Goal: Find contact information: Find contact information

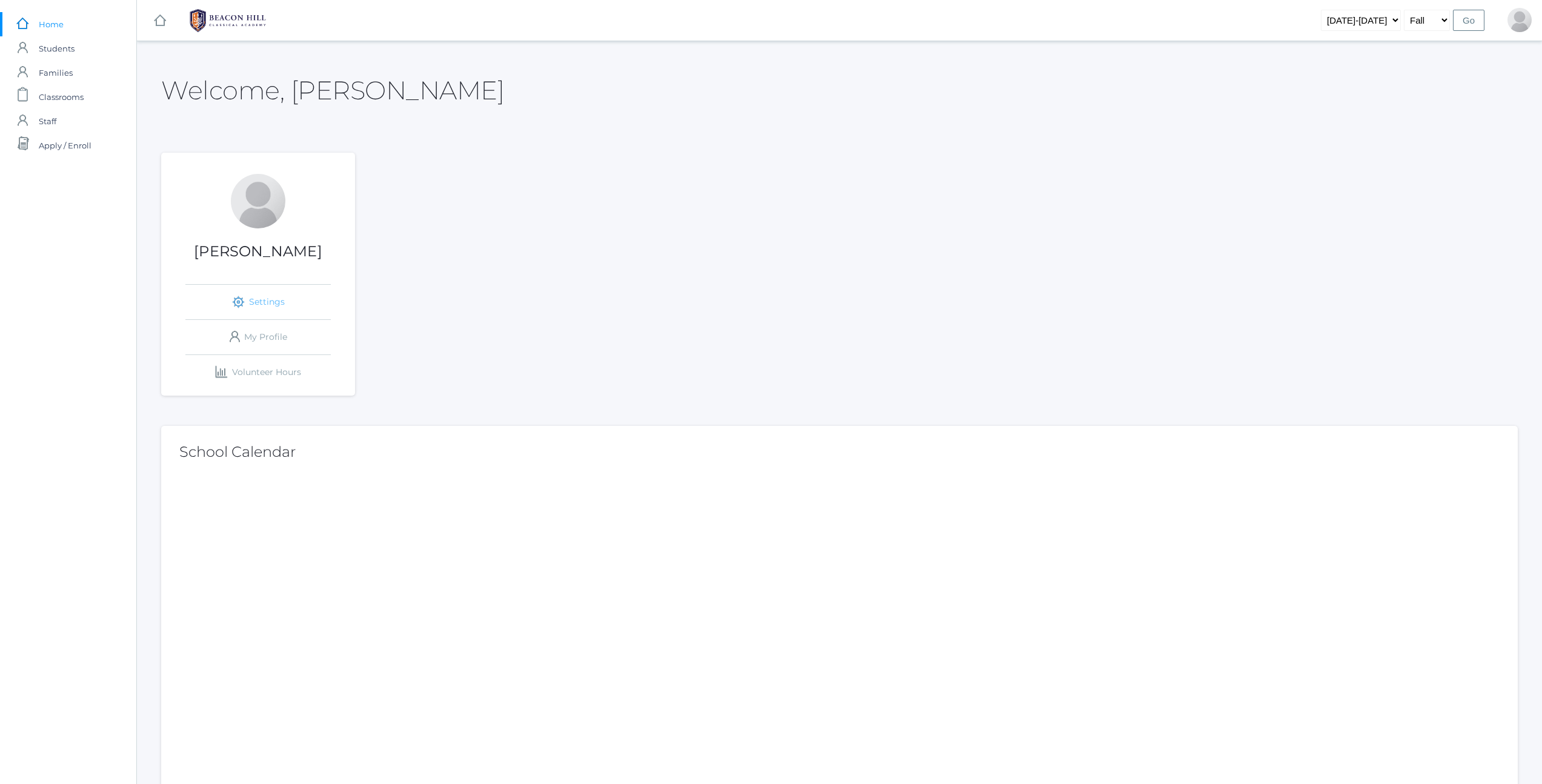
click at [273, 305] on link "icons/ui/navigation/settings Created with Sketch. Settings" at bounding box center [258, 301] width 146 height 34
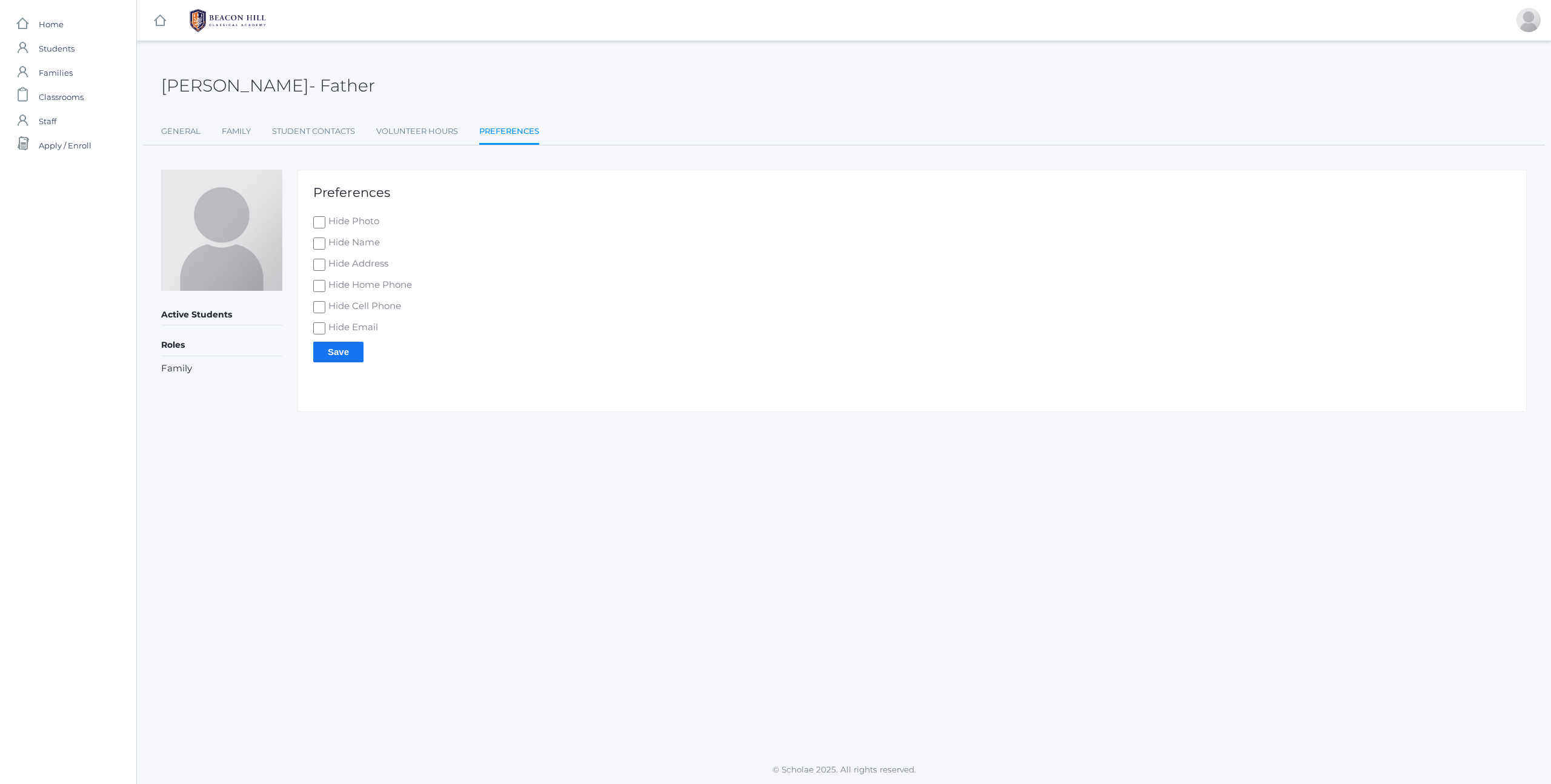
click at [204, 313] on h5 "Active Students" at bounding box center [221, 314] width 121 height 20
click at [329, 136] on link "Student Contacts" at bounding box center [314, 132] width 83 height 24
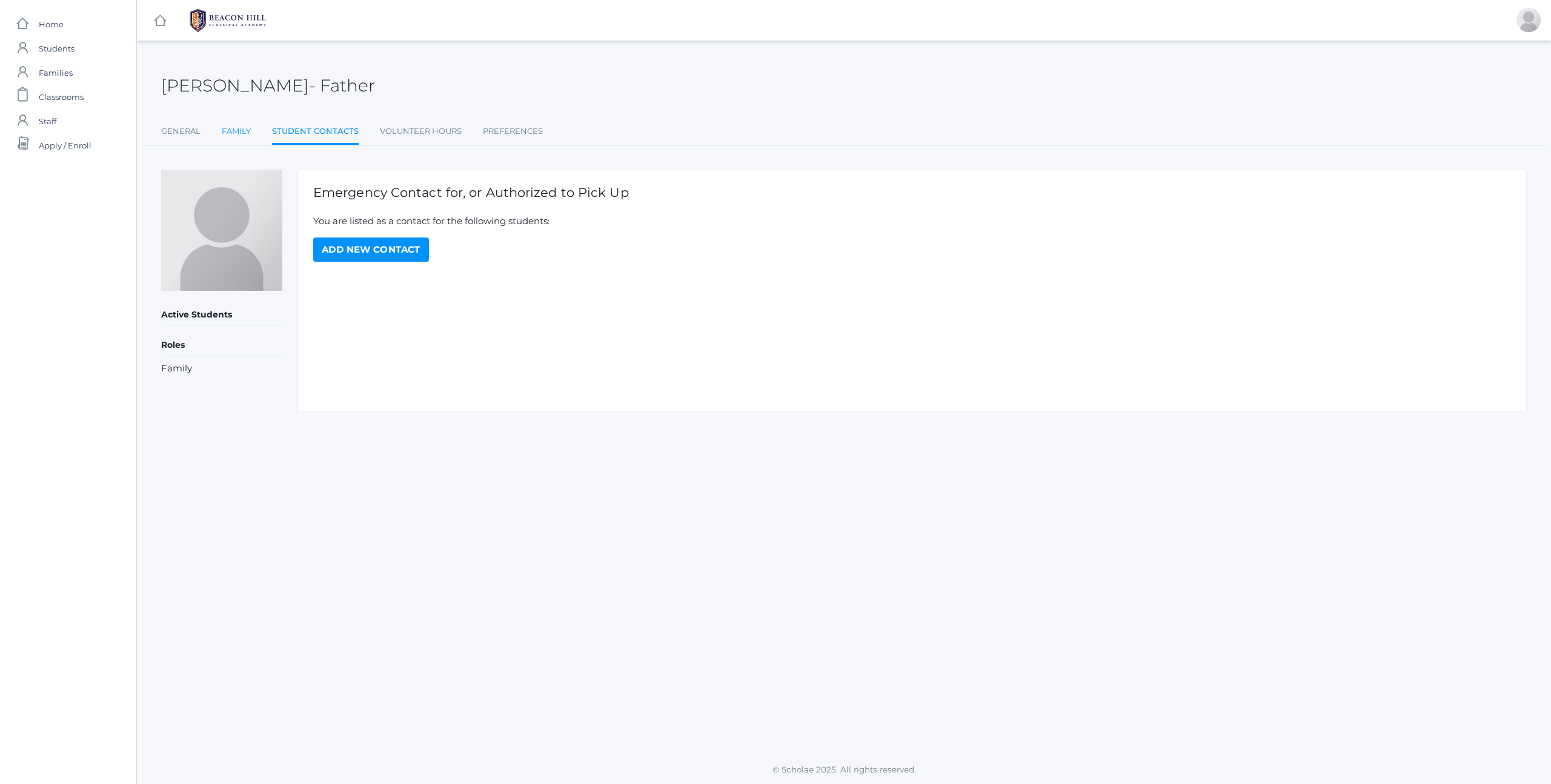
click at [226, 128] on link "Family" at bounding box center [237, 132] width 29 height 24
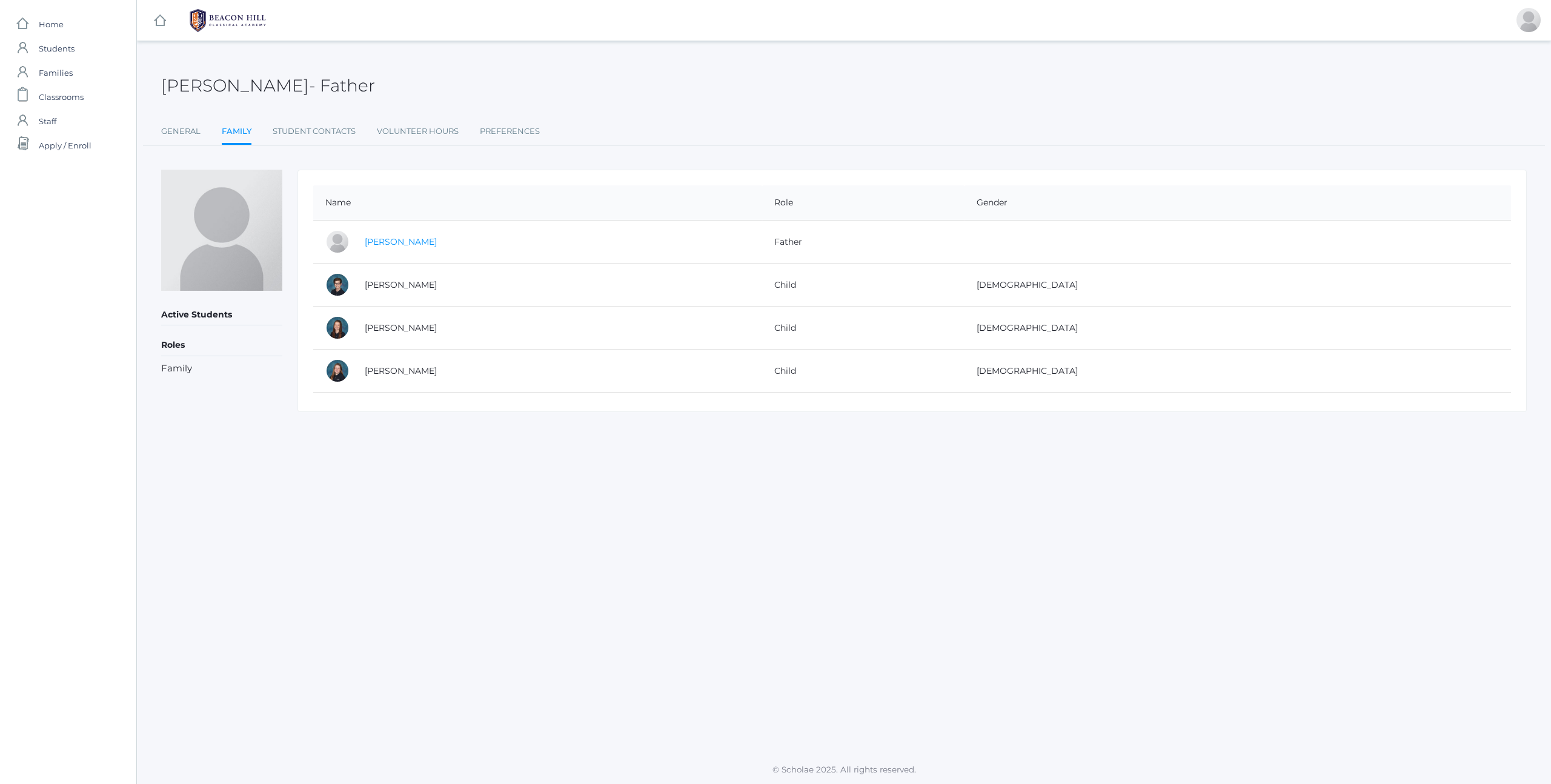
click at [377, 242] on link "[PERSON_NAME]" at bounding box center [401, 241] width 72 height 11
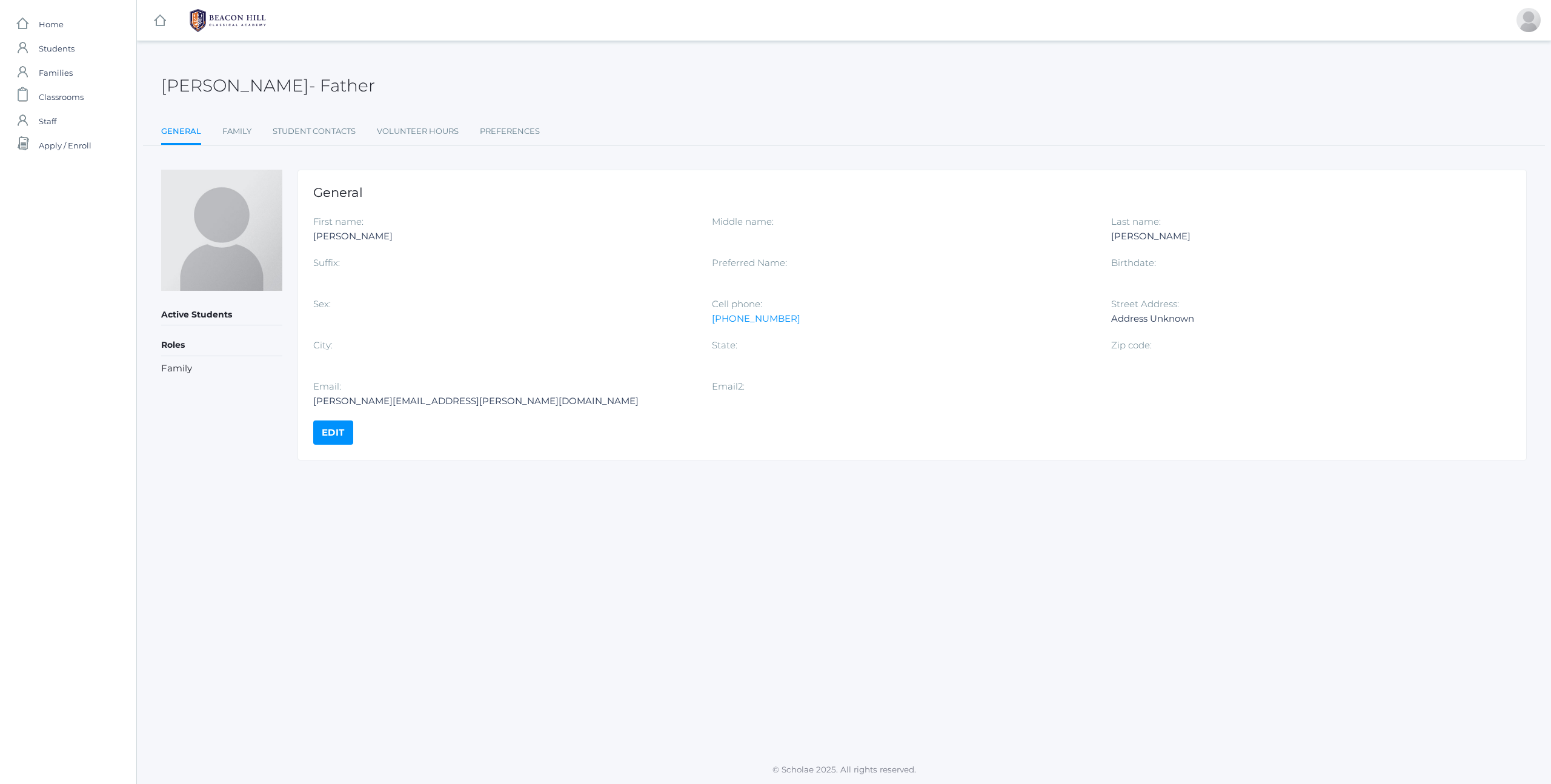
click at [215, 132] on ul "General Family Student Contacts Volunteer Hours Preferences" at bounding box center [844, 132] width 1366 height 26
click at [260, 137] on ul "General Family Student Contacts Volunteer Hours Preferences" at bounding box center [844, 132] width 1366 height 26
click at [223, 125] on link "Family" at bounding box center [237, 132] width 29 height 24
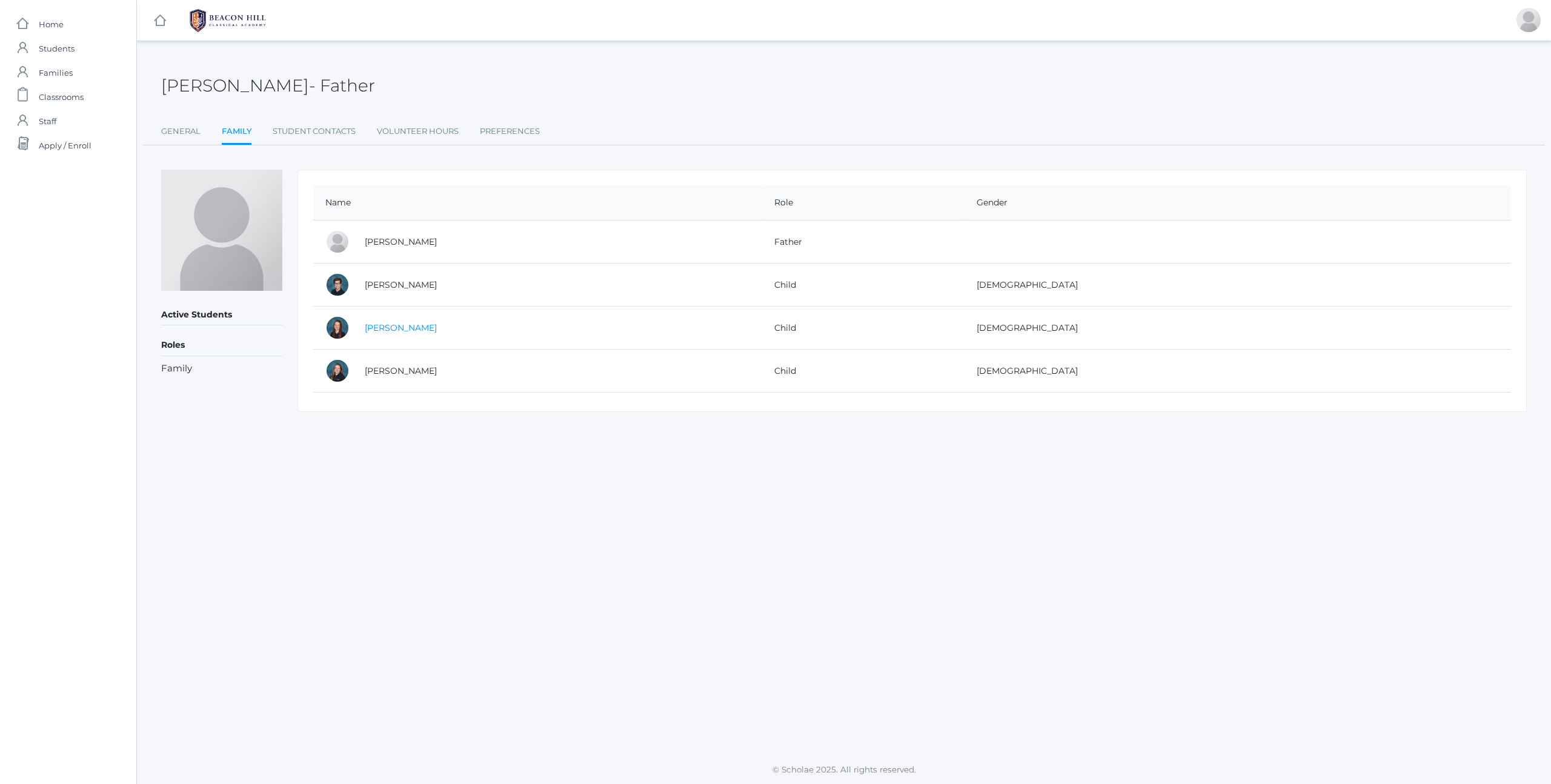
click at [382, 327] on link "[PERSON_NAME]" at bounding box center [401, 327] width 72 height 11
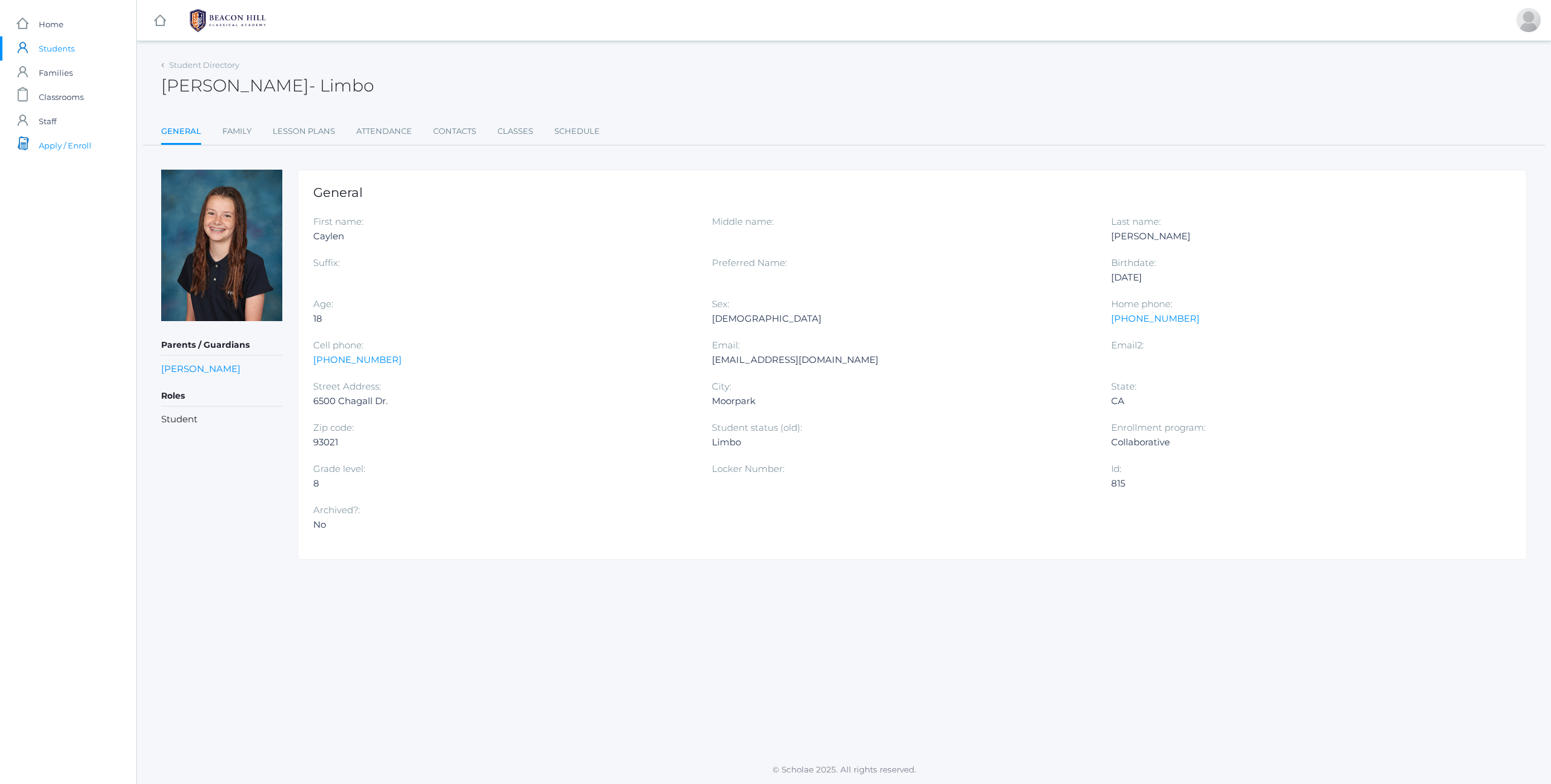
click at [63, 151] on span "Apply / Enroll" at bounding box center [65, 145] width 53 height 24
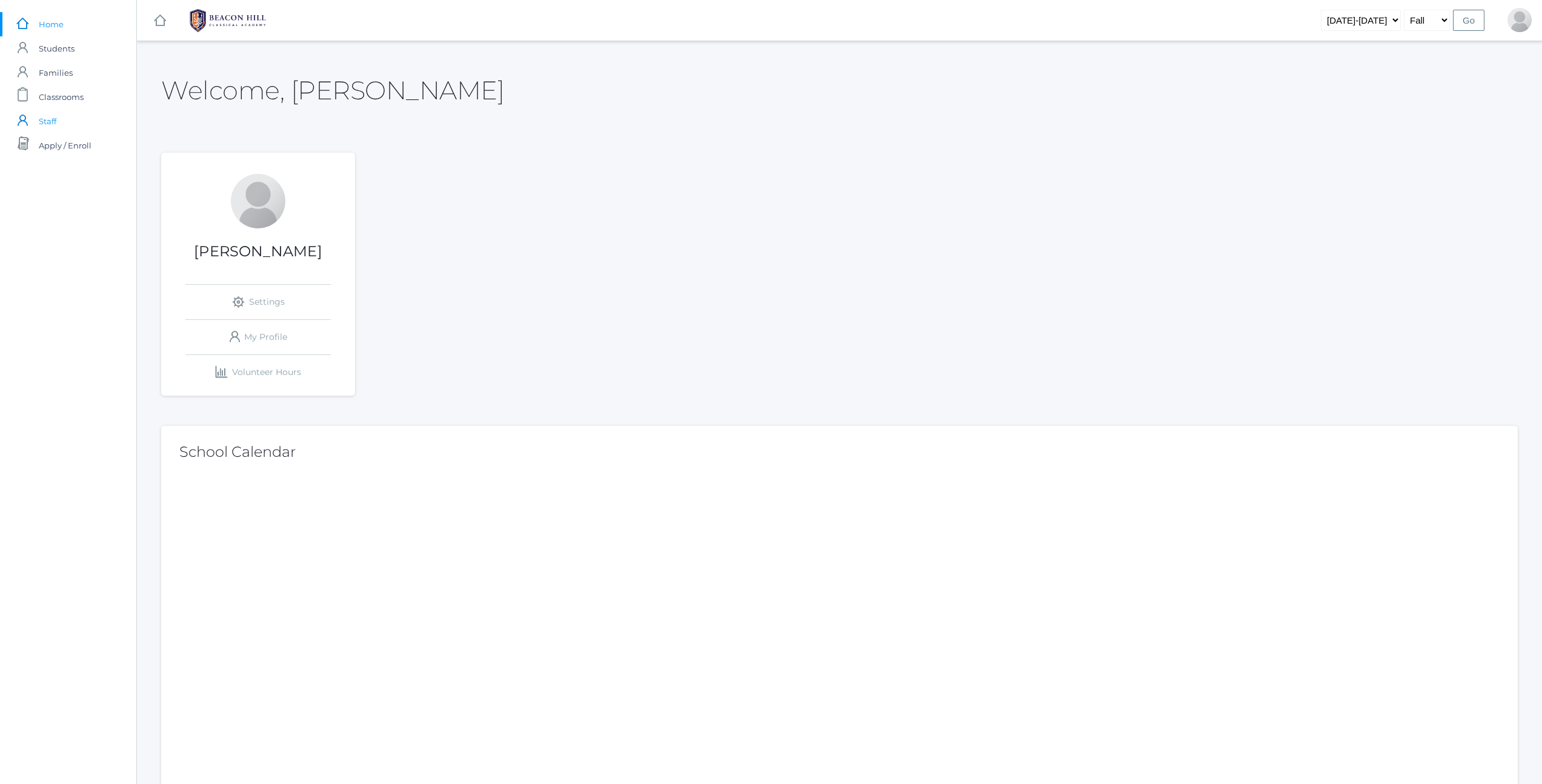
click at [47, 120] on span "Staff" at bounding box center [48, 121] width 18 height 24
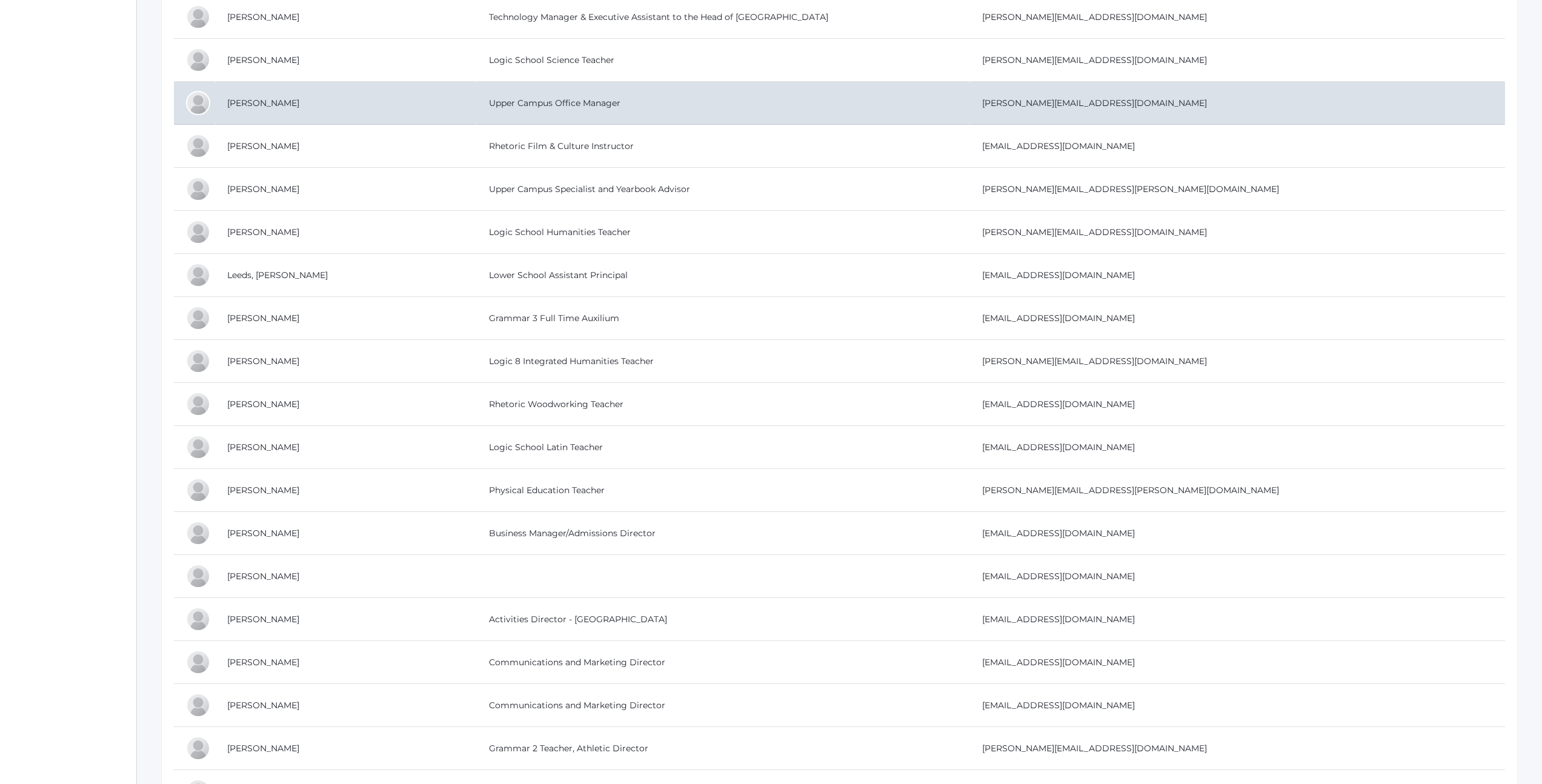
scroll to position [1651, 0]
drag, startPoint x: 1127, startPoint y: 107, endPoint x: 1299, endPoint y: 98, distance: 172.2
click at [1299, 98] on td "jennifer@beaconhillclassical.org" at bounding box center [1237, 103] width 535 height 43
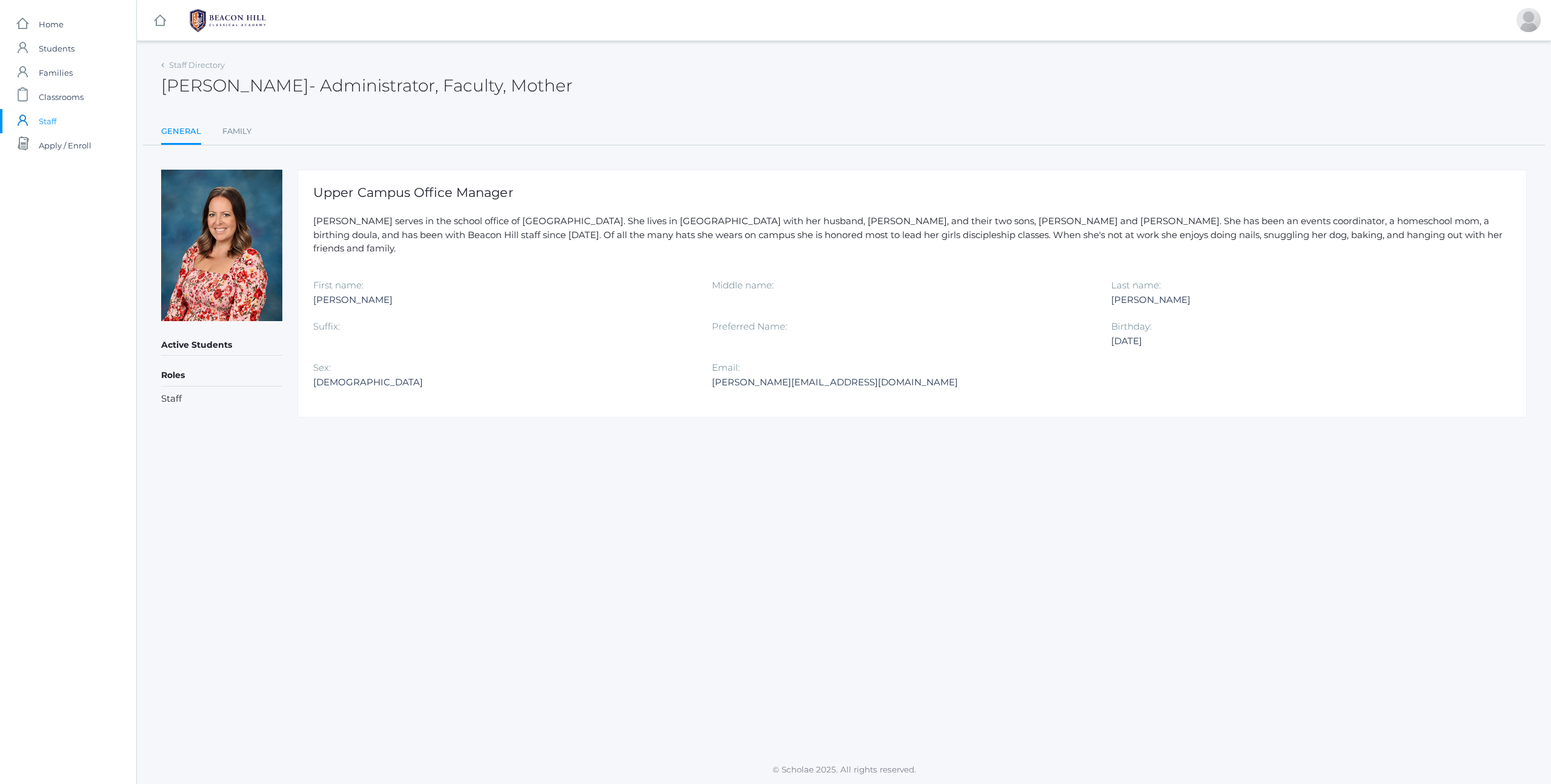
click at [1291, 106] on div "Staff Directory [PERSON_NAME] - Administrator, Faculty, Mother [PERSON_NAME] Ad…" at bounding box center [844, 101] width 1366 height 89
drag, startPoint x: 708, startPoint y: 368, endPoint x: 884, endPoint y: 372, distance: 176.0
click at [884, 372] on div "First name: Jennifer Middle name: Last name: Jenkins Suffix: Preferred Name: Bi…" at bounding box center [912, 340] width 1198 height 123
click at [884, 375] on div "jennifer@beaconhillclassical.org" at bounding box center [902, 382] width 380 height 15
drag, startPoint x: 858, startPoint y: 367, endPoint x: 714, endPoint y: 372, distance: 144.1
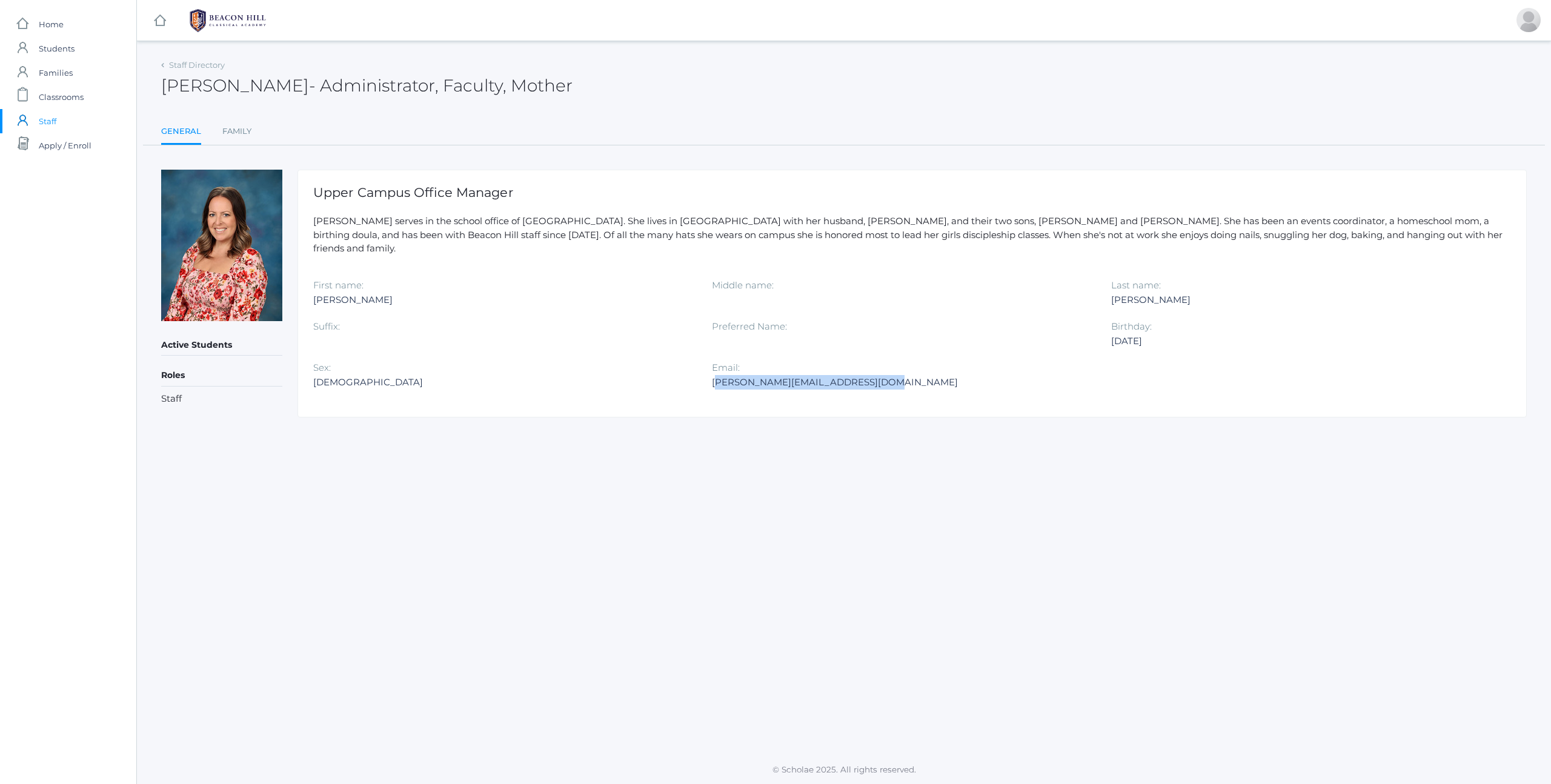
click at [714, 375] on div "jennifer@beaconhillclassical.org" at bounding box center [902, 382] width 380 height 15
click at [732, 375] on div "jennifer@beaconhillclassical.org" at bounding box center [902, 382] width 380 height 15
drag, startPoint x: 710, startPoint y: 369, endPoint x: 854, endPoint y: 380, distance: 144.4
click at [854, 380] on div "First name: Jennifer Middle name: Last name: Jenkins Suffix: Preferred Name: Bi…" at bounding box center [912, 340] width 1198 height 123
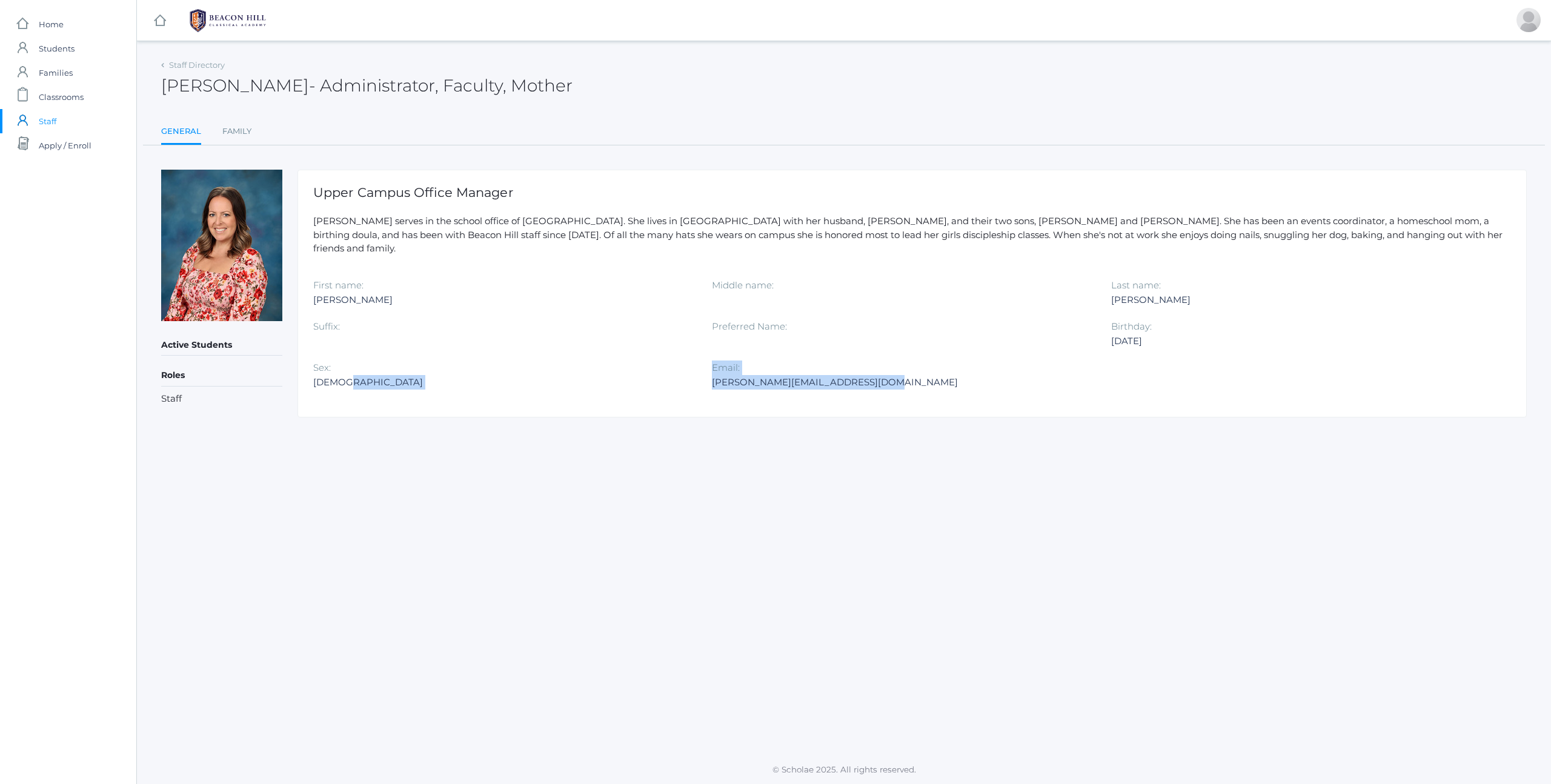
copy div "Email: jennifer@beaconhillclassical.org"
click at [735, 375] on div "jennifer@beaconhillclassical.org" at bounding box center [902, 382] width 380 height 15
drag, startPoint x: 713, startPoint y: 369, endPoint x: 857, endPoint y: 370, distance: 144.0
click at [857, 375] on div "jennifer@beaconhillclassical.org" at bounding box center [902, 382] width 380 height 15
copy div "jennifer@beaconhillclassical.org"
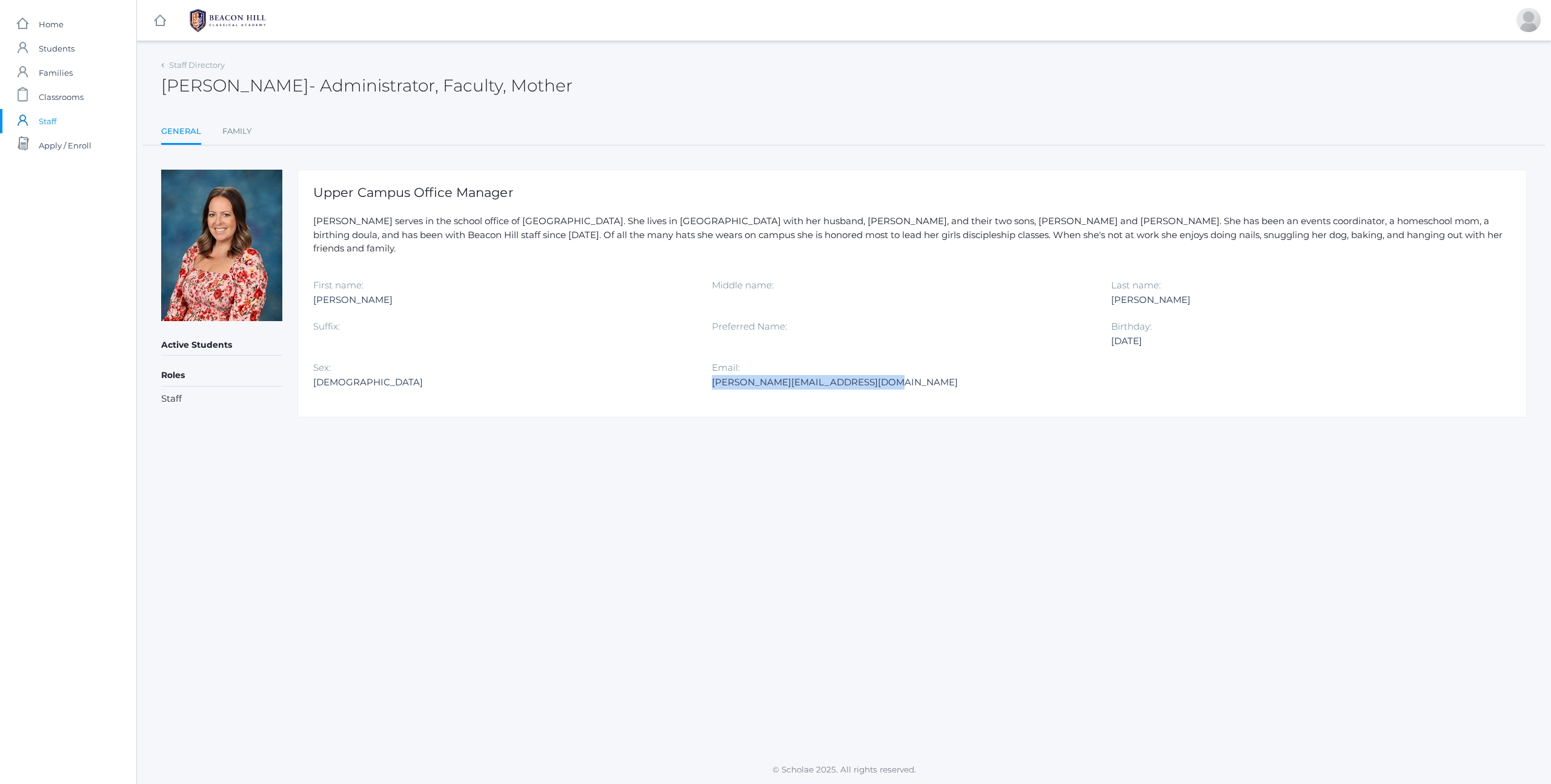
click at [46, 120] on span "Staff" at bounding box center [48, 121] width 18 height 24
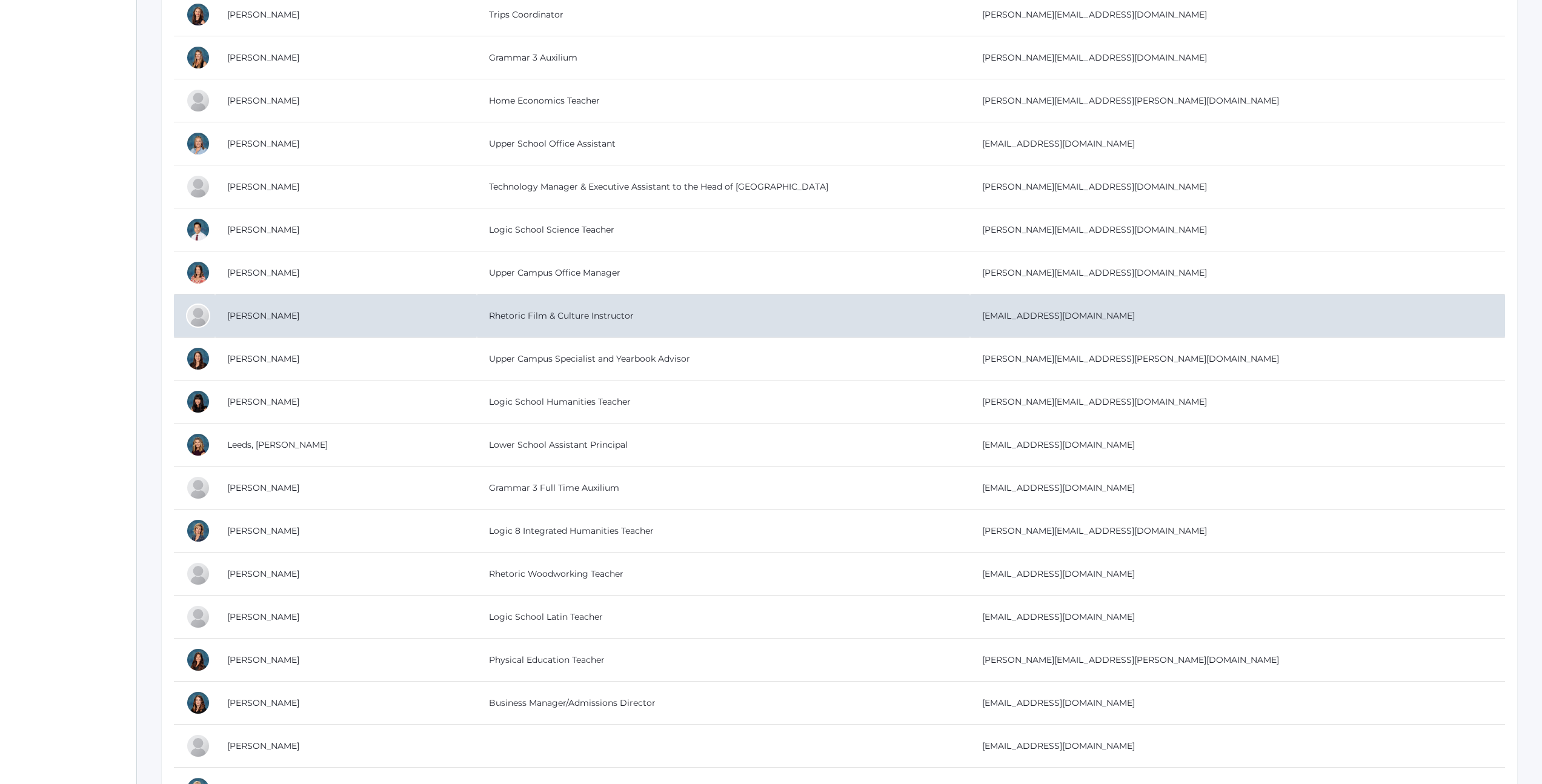
scroll to position [1478, 0]
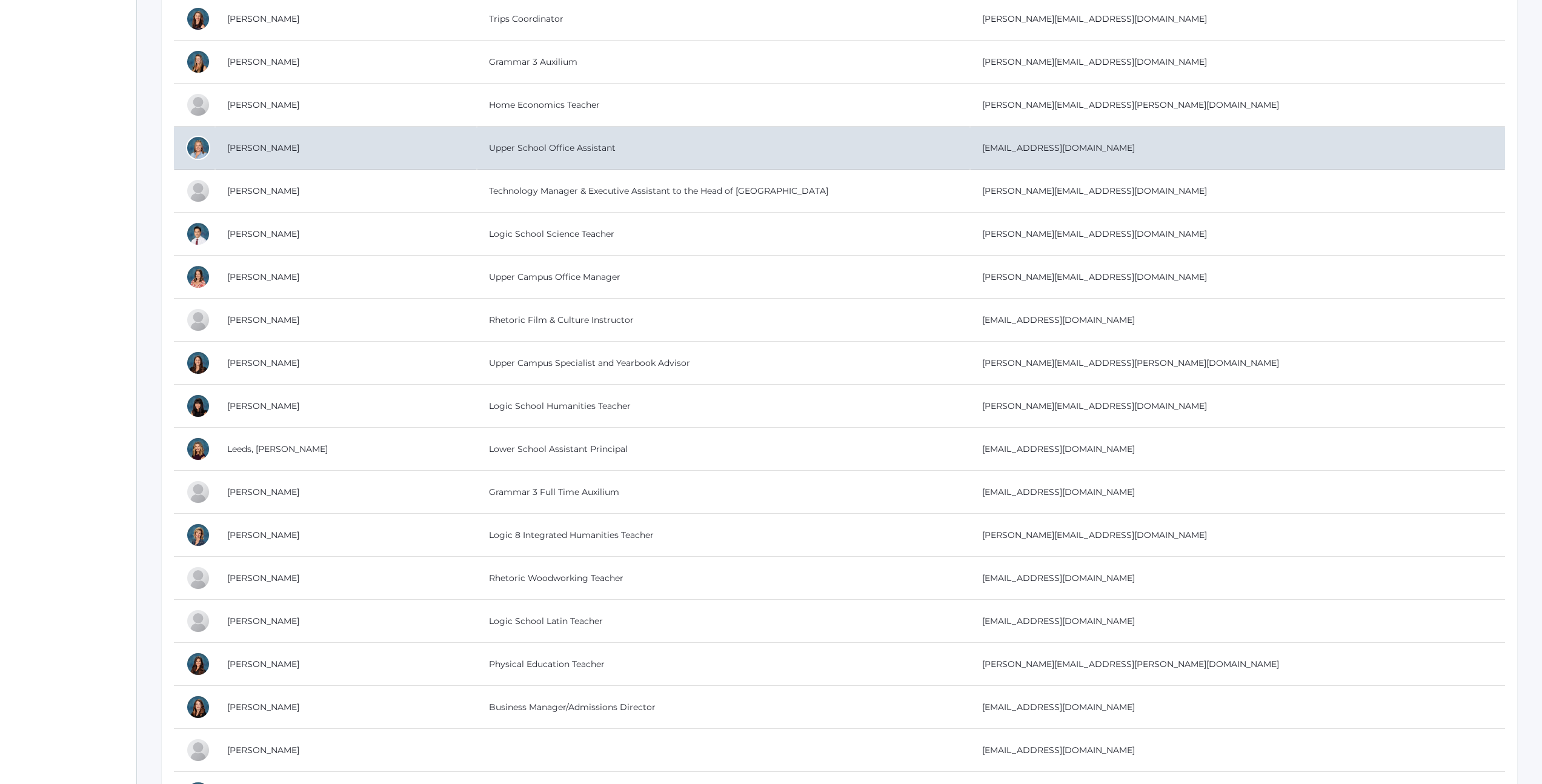
drag, startPoint x: 1227, startPoint y: 147, endPoint x: 1117, endPoint y: 145, distance: 110.0
click at [1117, 145] on td "jhibbard7@gmail.com" at bounding box center [1237, 148] width 535 height 43
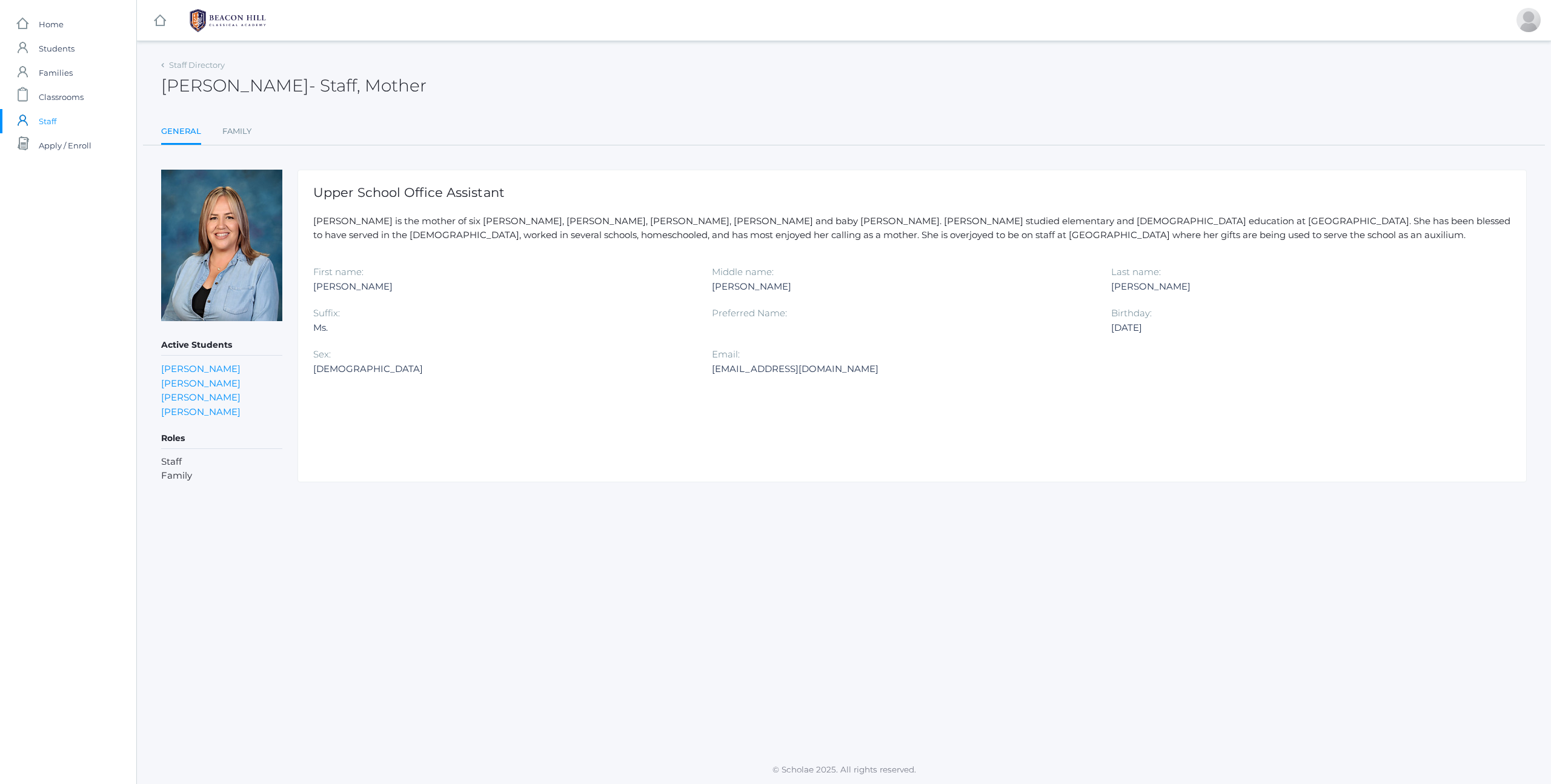
drag, startPoint x: 711, startPoint y: 367, endPoint x: 818, endPoint y: 366, distance: 107.0
click at [820, 367] on div "[EMAIL_ADDRESS][DOMAIN_NAME]" at bounding box center [902, 369] width 380 height 15
drag, startPoint x: 813, startPoint y: 367, endPoint x: 712, endPoint y: 372, distance: 101.1
click at [712, 372] on div "[EMAIL_ADDRESS][DOMAIN_NAME]" at bounding box center [902, 369] width 380 height 15
copy div "[EMAIL_ADDRESS][DOMAIN_NAME]"
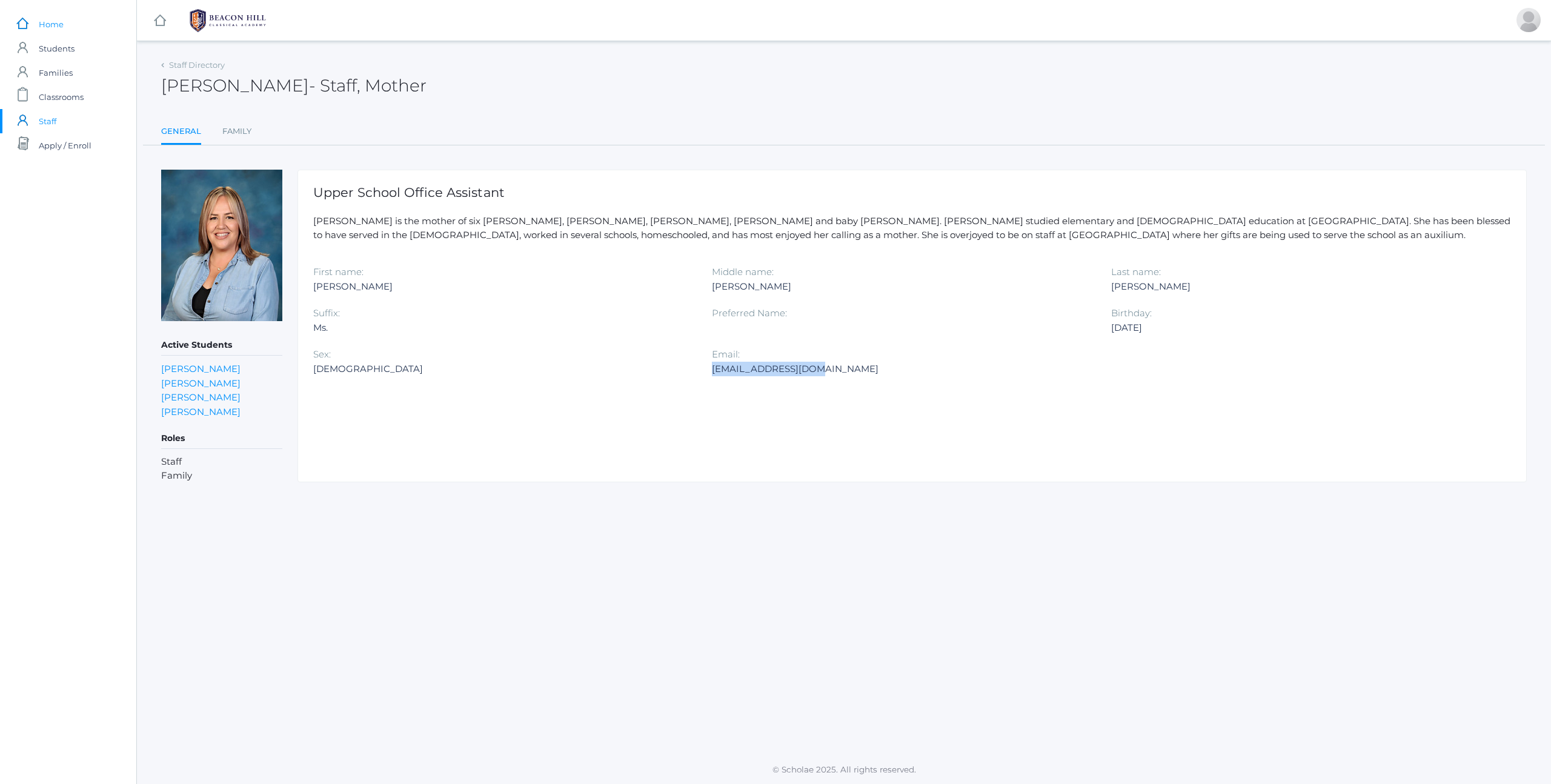
click at [28, 18] on link "icons/ui/navigation/home Created with Sketch. Home" at bounding box center [68, 24] width 137 height 24
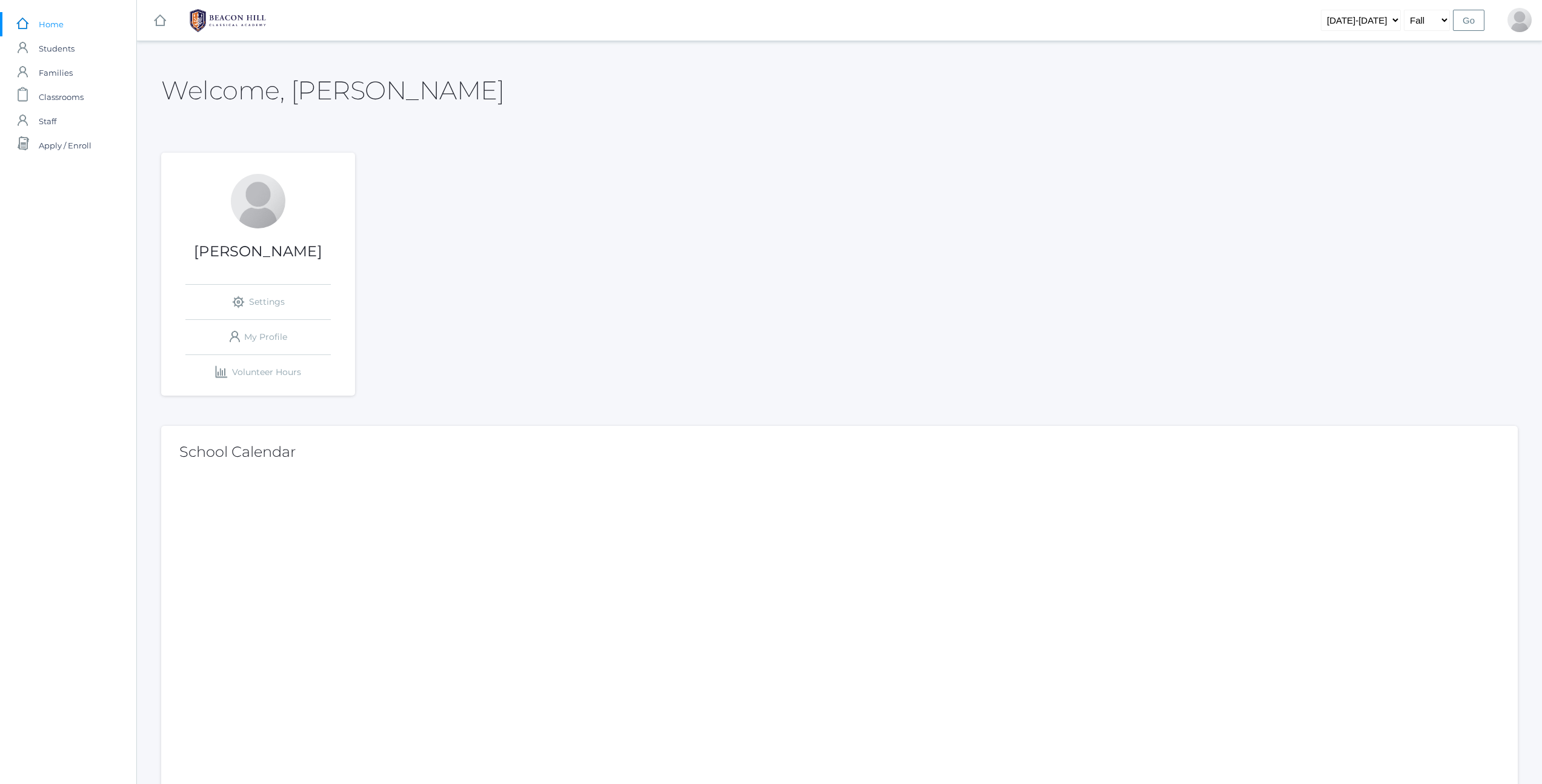
click at [267, 249] on h1 "[PERSON_NAME]" at bounding box center [258, 251] width 194 height 15
click at [269, 304] on link "icons/ui/navigation/settings Created with Sketch. Settings" at bounding box center [258, 301] width 146 height 34
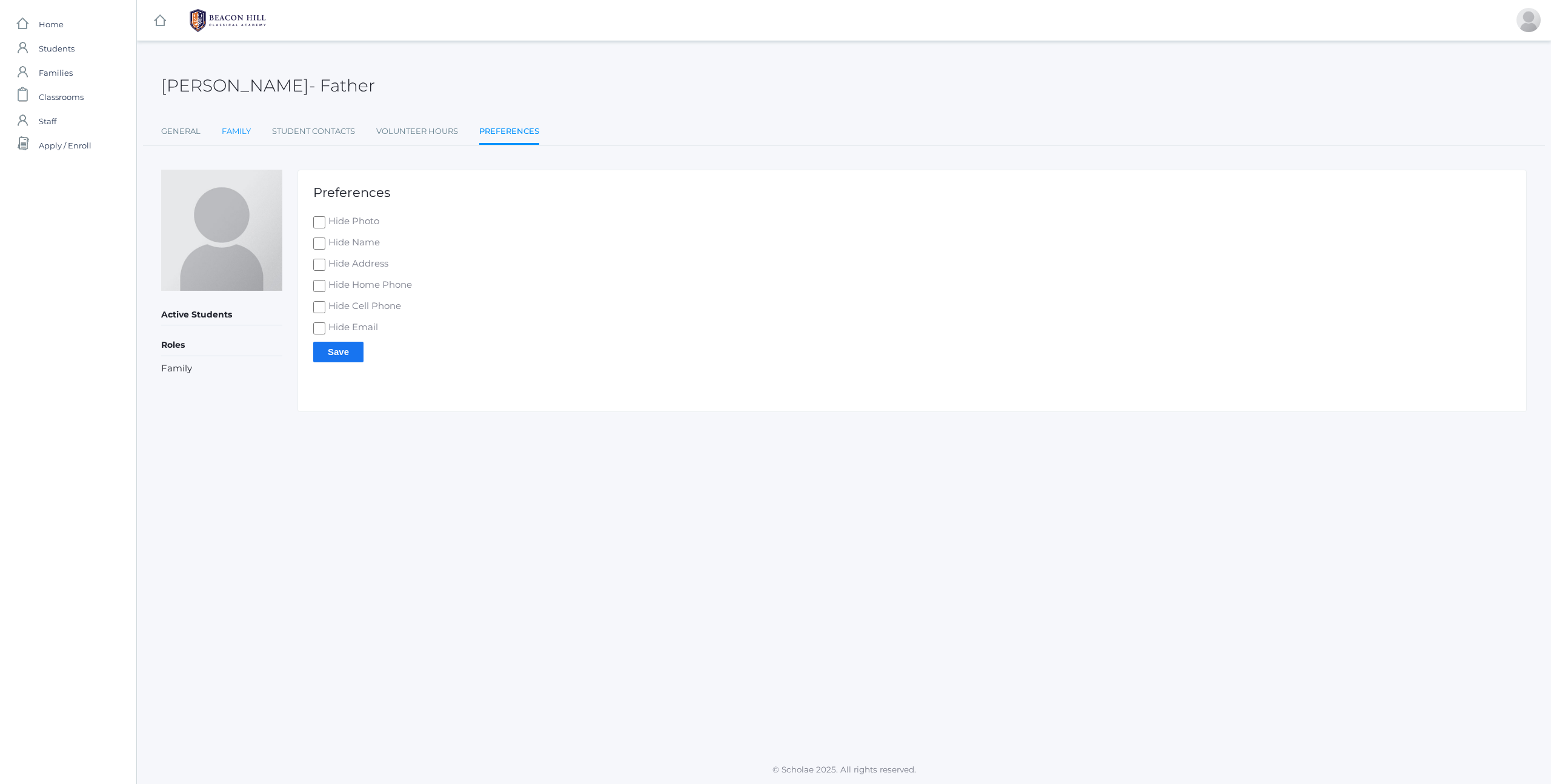
click at [250, 129] on link "Family" at bounding box center [237, 132] width 29 height 24
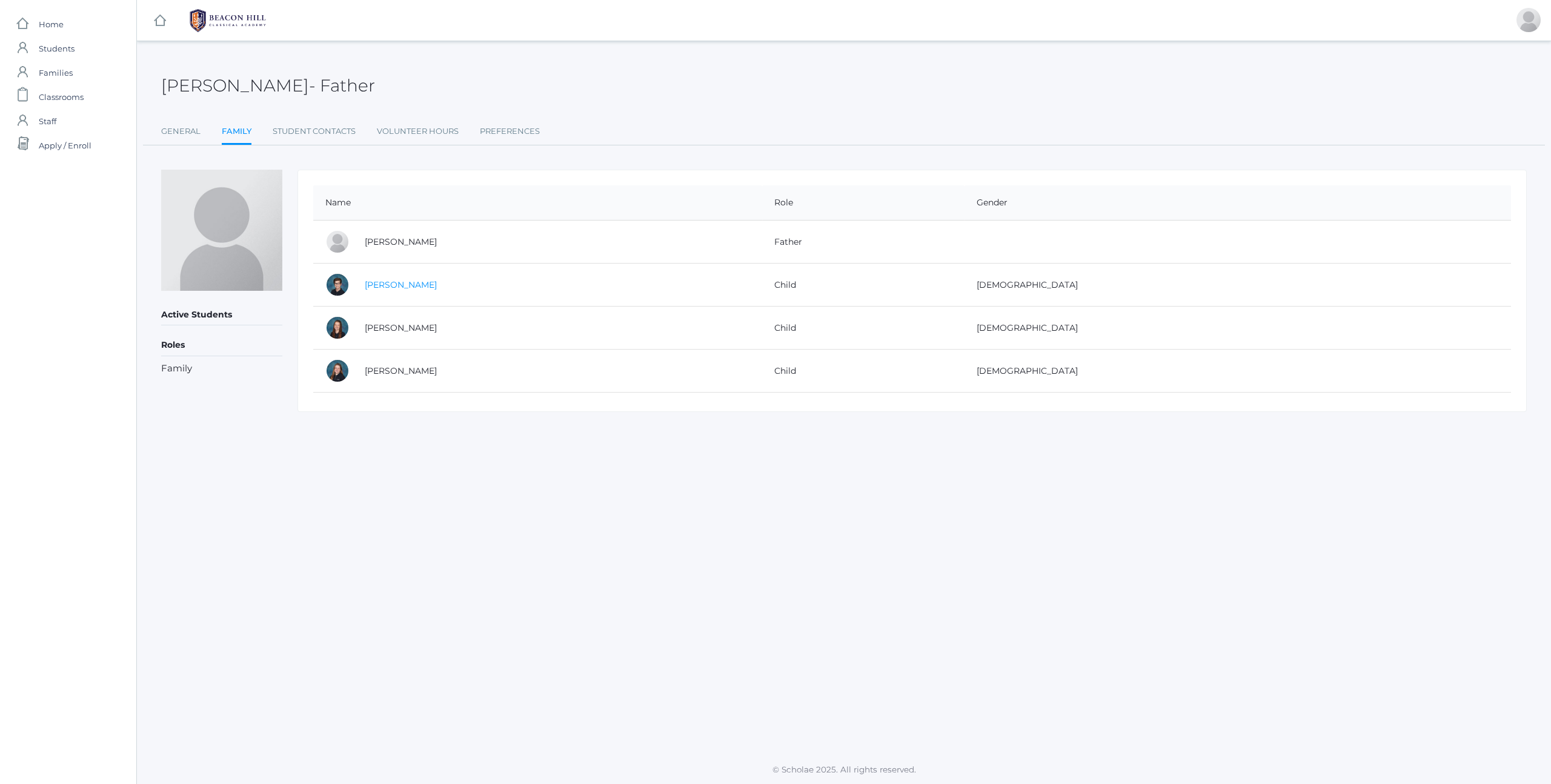
click at [391, 285] on link "[PERSON_NAME]" at bounding box center [401, 284] width 72 height 11
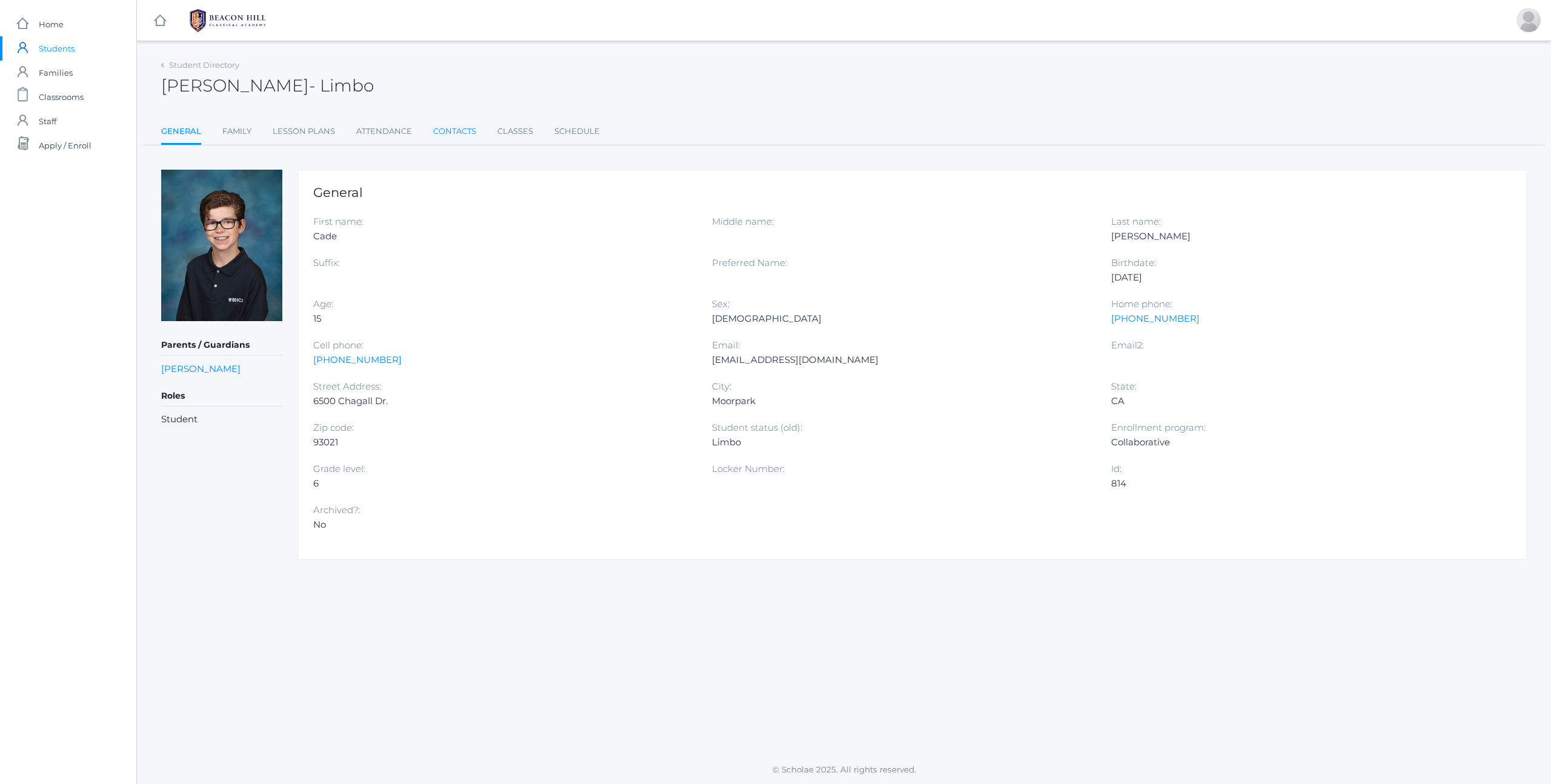
click at [462, 132] on link "Contacts" at bounding box center [454, 132] width 43 height 24
